Goal: Transaction & Acquisition: Subscribe to service/newsletter

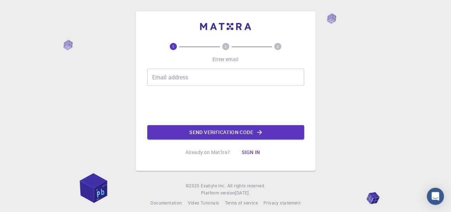
click at [206, 78] on input "Email address" at bounding box center [225, 77] width 157 height 17
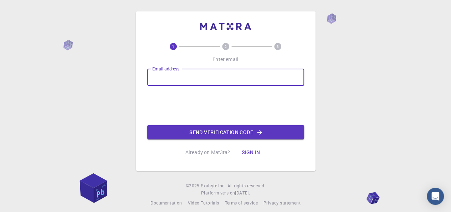
type input "[EMAIL_ADDRESS][DOMAIN_NAME]"
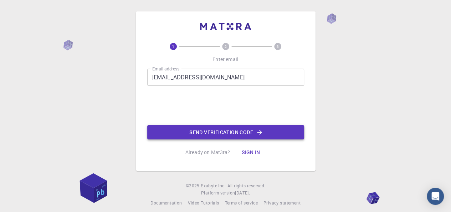
click at [252, 132] on button "Send verification code" at bounding box center [225, 132] width 157 height 14
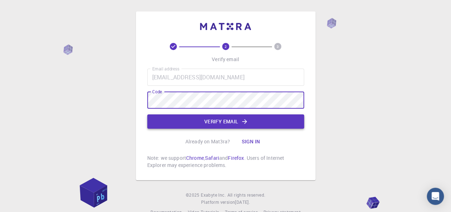
click at [227, 122] on button "Verify email" at bounding box center [225, 121] width 157 height 14
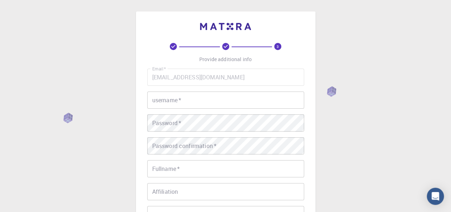
click at [192, 101] on input "username   *" at bounding box center [225, 99] width 157 height 17
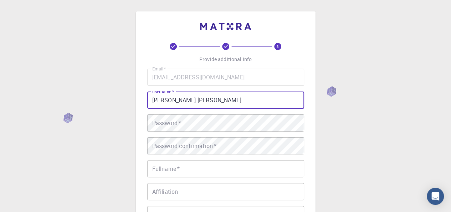
type input "[PERSON_NAME] [PERSON_NAME]"
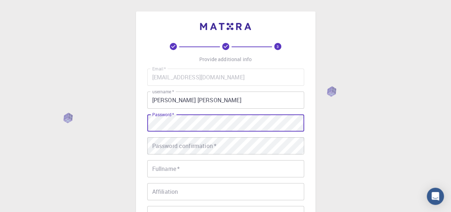
click at [181, 125] on div "Password   * Password   *" at bounding box center [225, 122] width 157 height 17
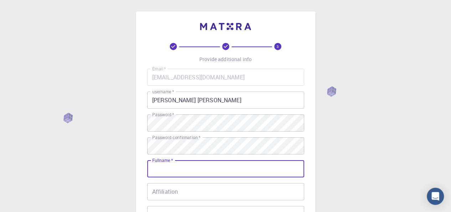
click at [203, 174] on input "Fullname   *" at bounding box center [225, 168] width 157 height 17
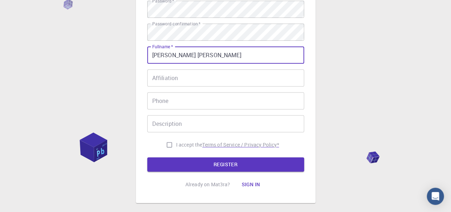
scroll to position [114, 0]
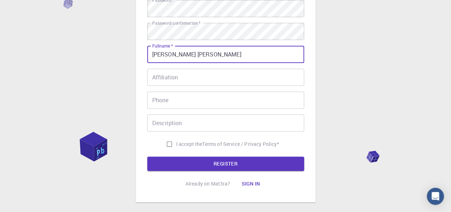
type input "[PERSON_NAME] [PERSON_NAME]"
click at [169, 143] on input "I accept the Terms of Service / Privacy Policy *" at bounding box center [170, 144] width 14 height 14
checkbox input "true"
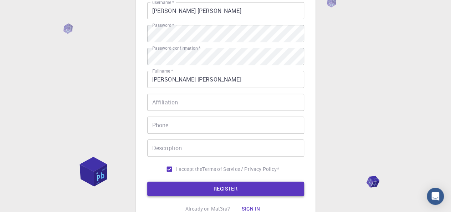
scroll to position [90, 0]
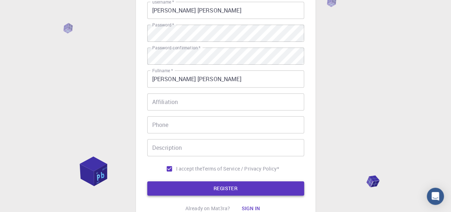
click at [231, 188] on button "REGISTER" at bounding box center [225, 188] width 157 height 14
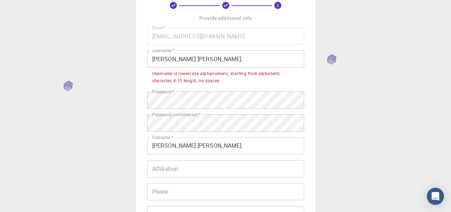
scroll to position [37, 0]
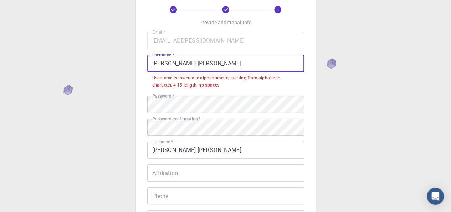
drag, startPoint x: 204, startPoint y: 65, endPoint x: 146, endPoint y: 64, distance: 57.8
click at [146, 64] on div "3 Provide additional info Email   * [EMAIL_ADDRESS][DOMAIN_NAME] Email   * user…" at bounding box center [226, 136] width 180 height 323
click at [196, 53] on div "Email   * [EMAIL_ADDRESS][DOMAIN_NAME] Email   * username   * [PERSON_NAME] [PE…" at bounding box center [225, 139] width 157 height 215
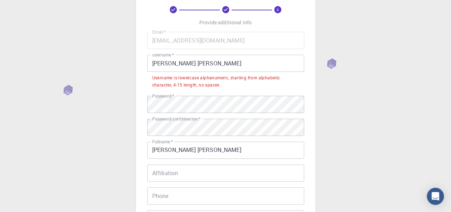
drag, startPoint x: 184, startPoint y: 63, endPoint x: 187, endPoint y: 65, distance: 3.7
click at [184, 64] on input "[PERSON_NAME] [PERSON_NAME]" at bounding box center [225, 63] width 157 height 17
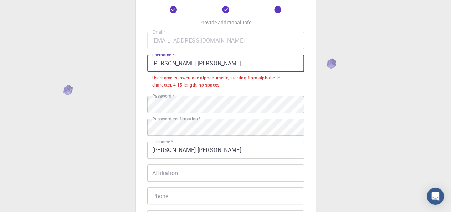
click at [187, 65] on input "[PERSON_NAME] [PERSON_NAME]" at bounding box center [225, 63] width 157 height 17
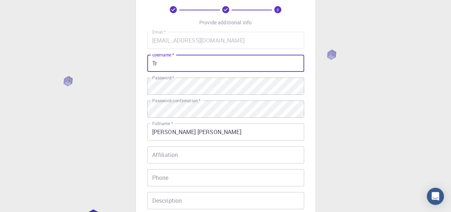
type input "T"
click at [364, 105] on div "3 Provide additional info Email   * [EMAIL_ADDRESS][DOMAIN_NAME] Email   * user…" at bounding box center [225, 144] width 451 height 363
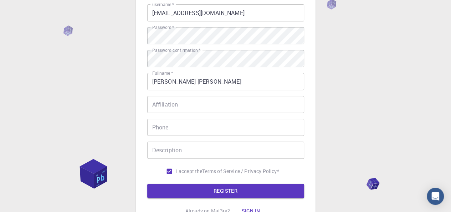
scroll to position [87, 0]
click at [236, 189] on button "REGISTER" at bounding box center [225, 190] width 157 height 14
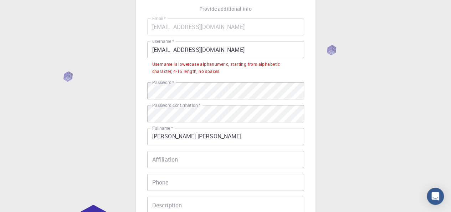
scroll to position [46, 0]
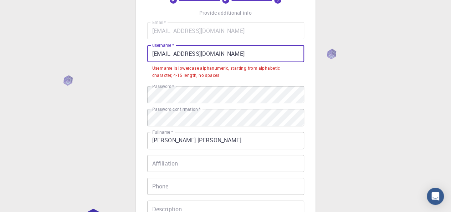
drag, startPoint x: 216, startPoint y: 52, endPoint x: 171, endPoint y: 52, distance: 44.3
click at [171, 52] on input "[EMAIL_ADDRESS][DOMAIN_NAME]" at bounding box center [225, 53] width 157 height 17
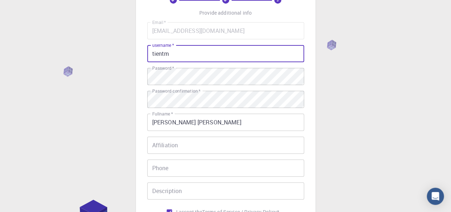
type input "tientm"
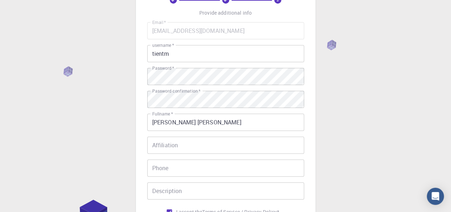
click at [364, 110] on div "3 Provide additional info Email   * [EMAIL_ADDRESS][DOMAIN_NAME] Email   * user…" at bounding box center [225, 135] width 451 height 363
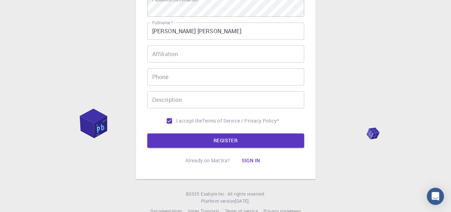
scroll to position [138, 0]
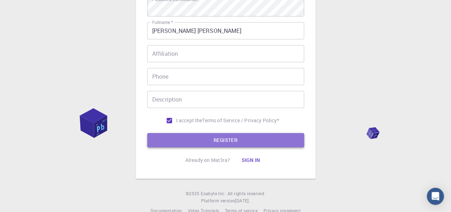
click at [239, 140] on button "REGISTER" at bounding box center [225, 140] width 157 height 14
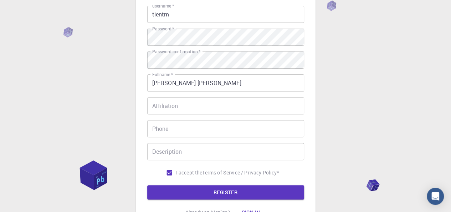
scroll to position [0, 0]
